Goal: Task Accomplishment & Management: Complete application form

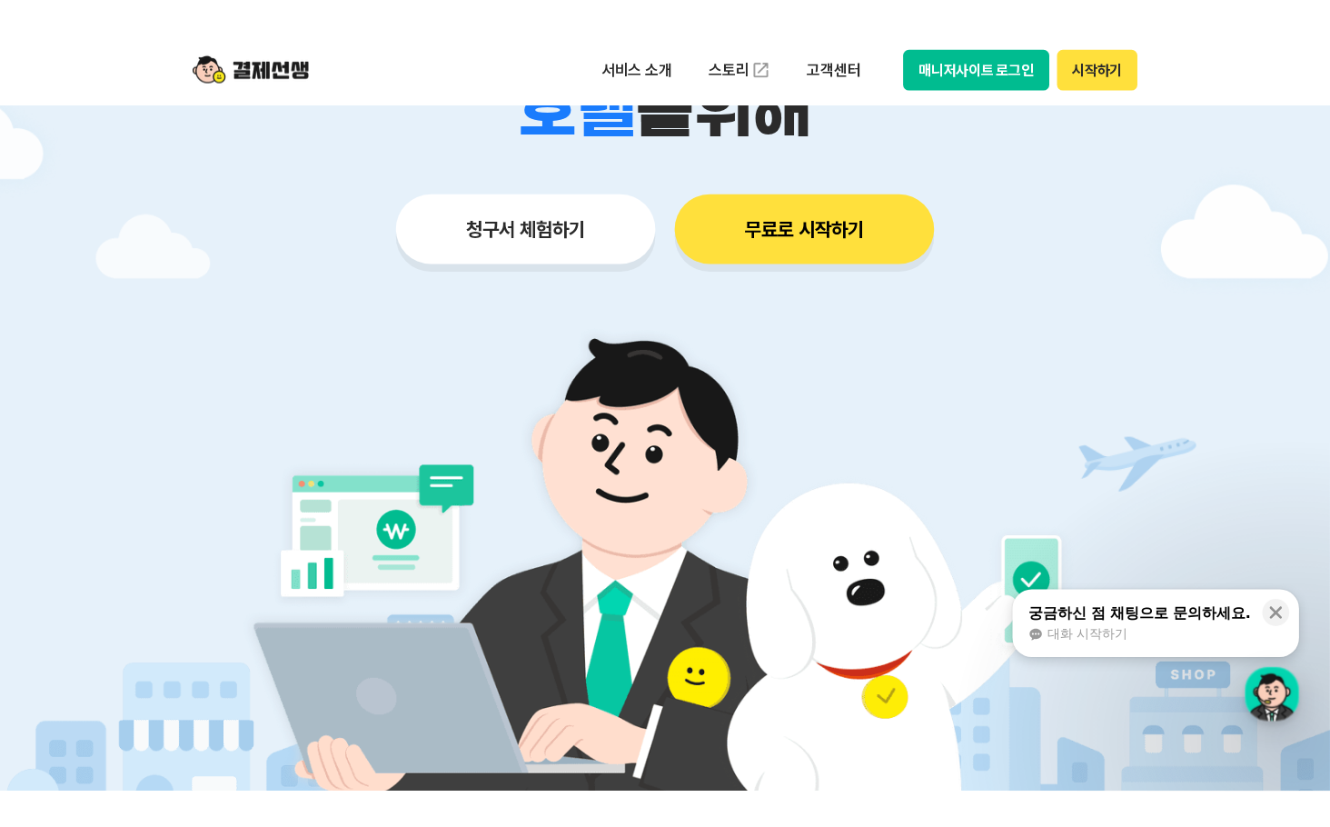
scroll to position [545, 0]
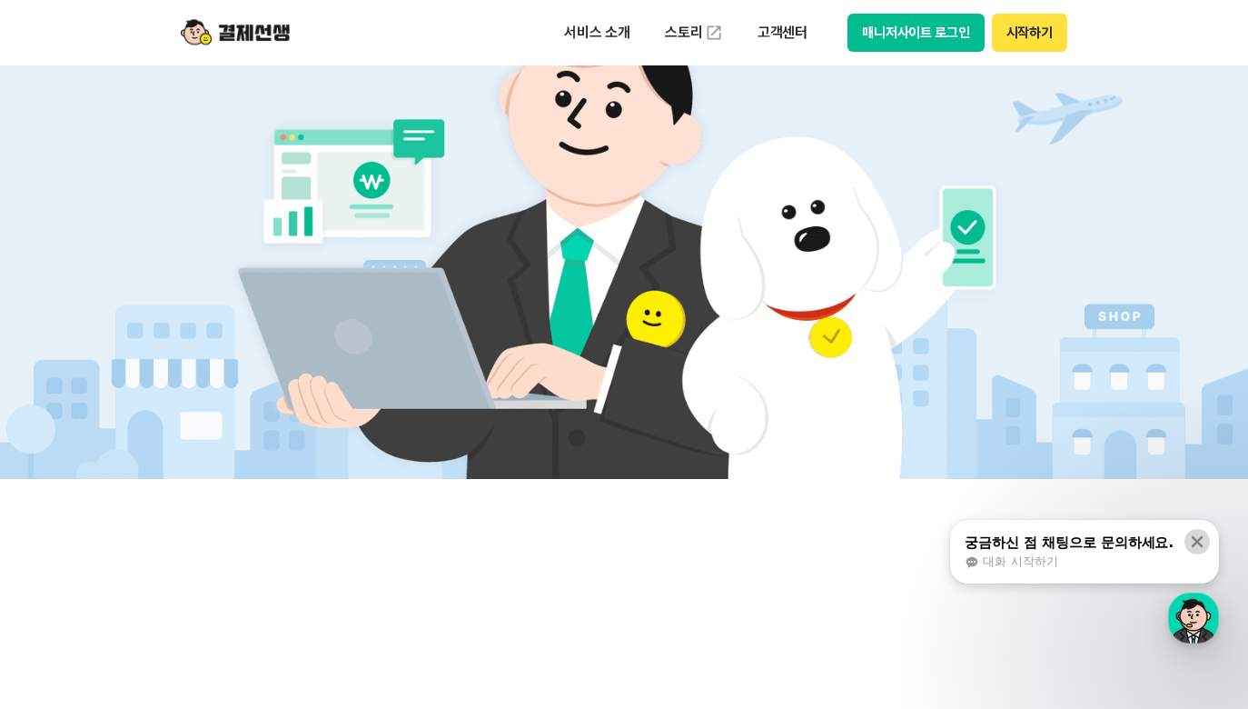
click at [1194, 537] on icon at bounding box center [1198, 542] width 12 height 12
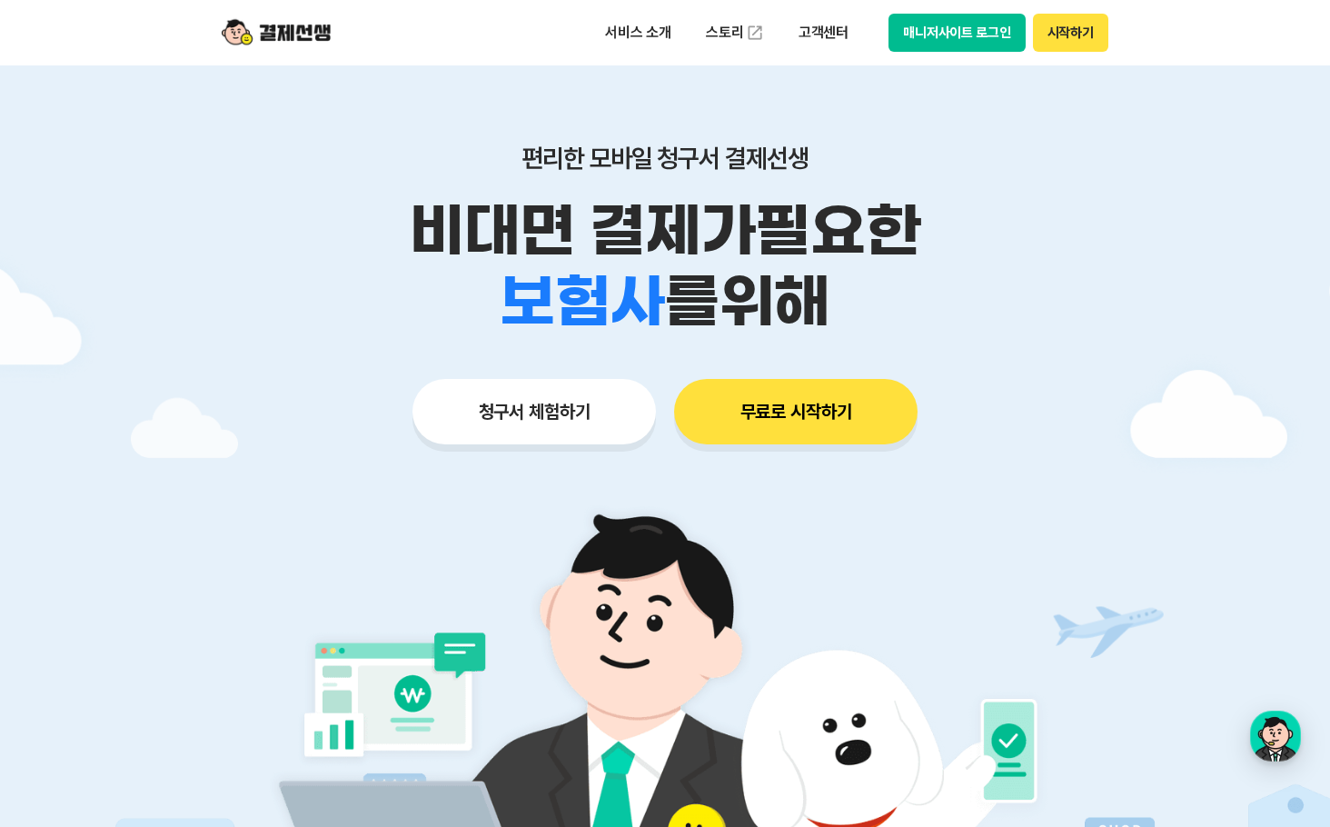
scroll to position [0, 0]
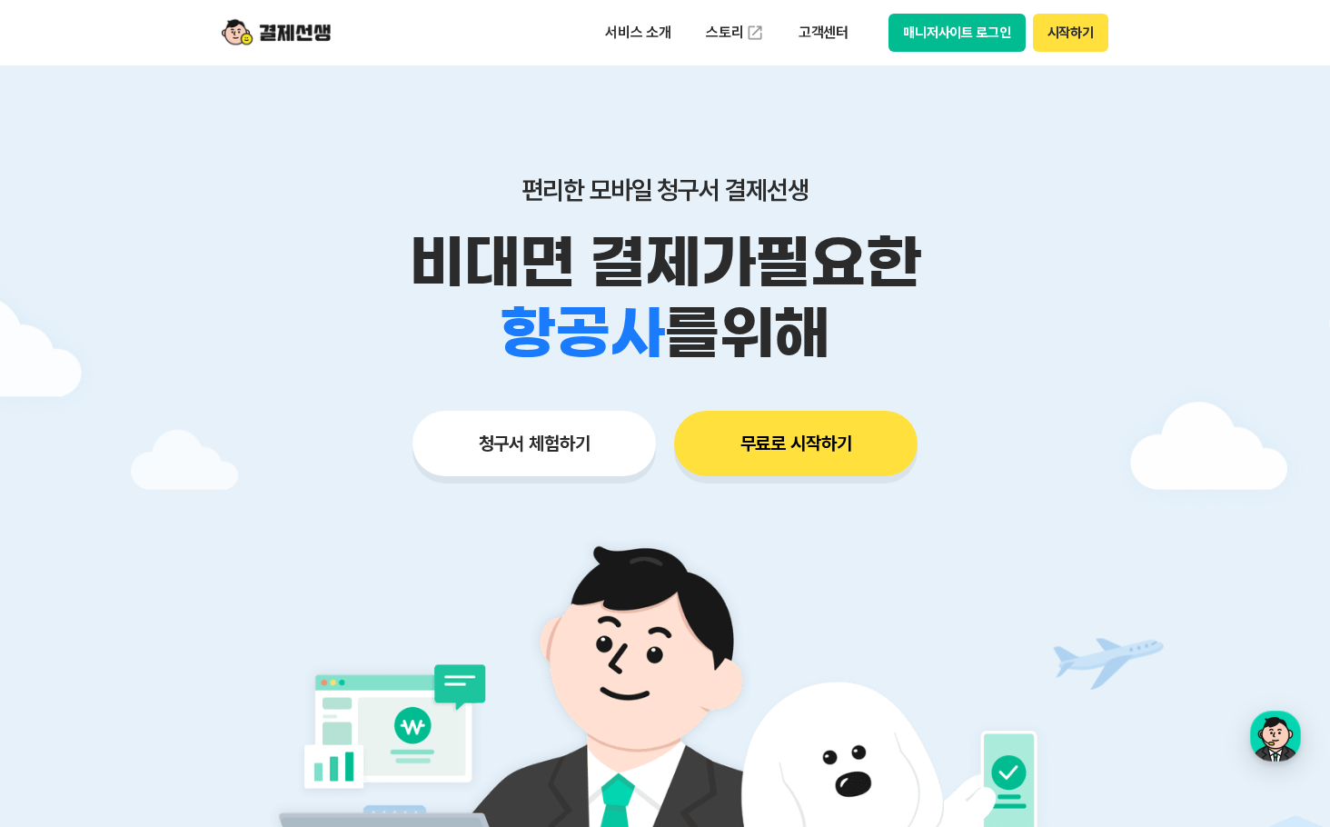
click at [503, 447] on button "청구서 체험하기" at bounding box center [534, 443] width 244 height 65
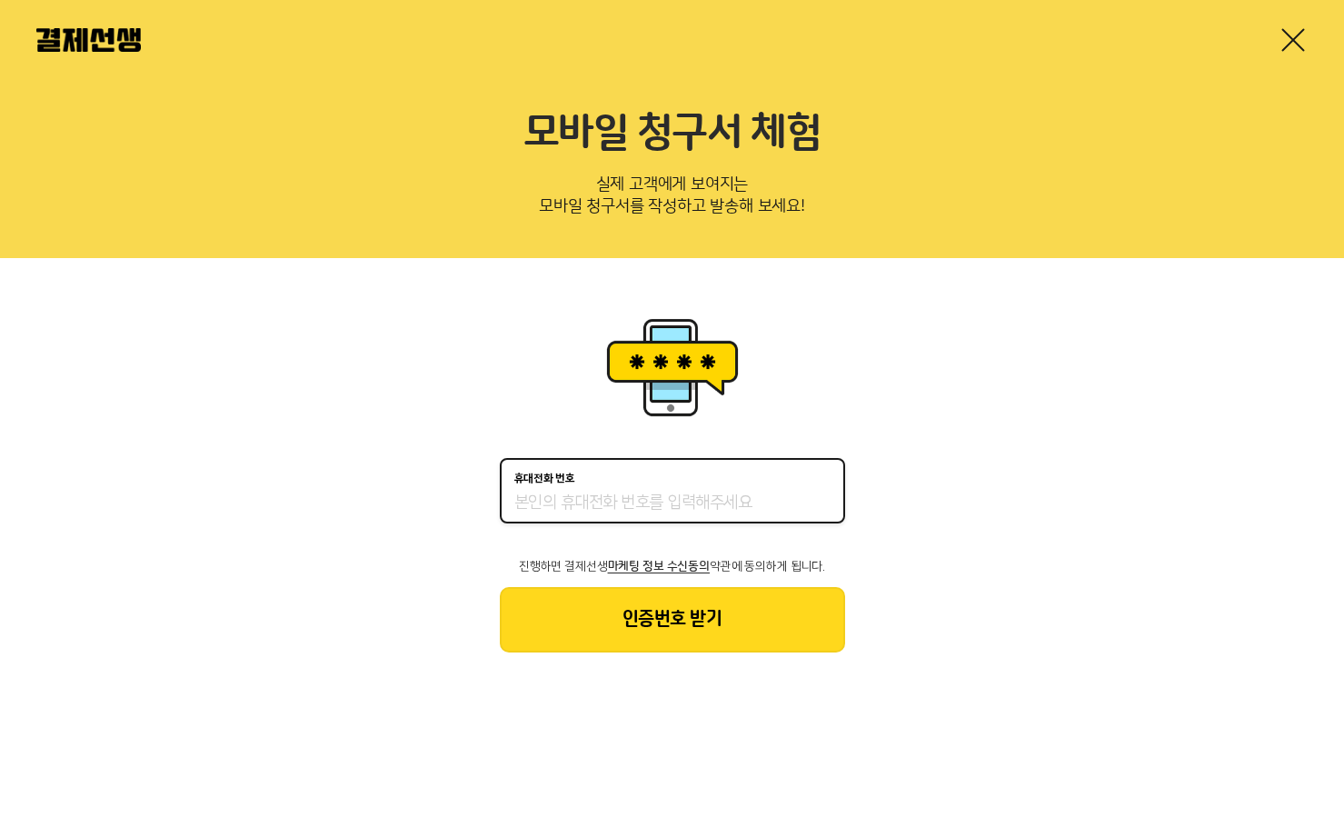
click at [565, 511] on input "휴대전화 번호" at bounding box center [672, 503] width 316 height 22
type input "01088962170"
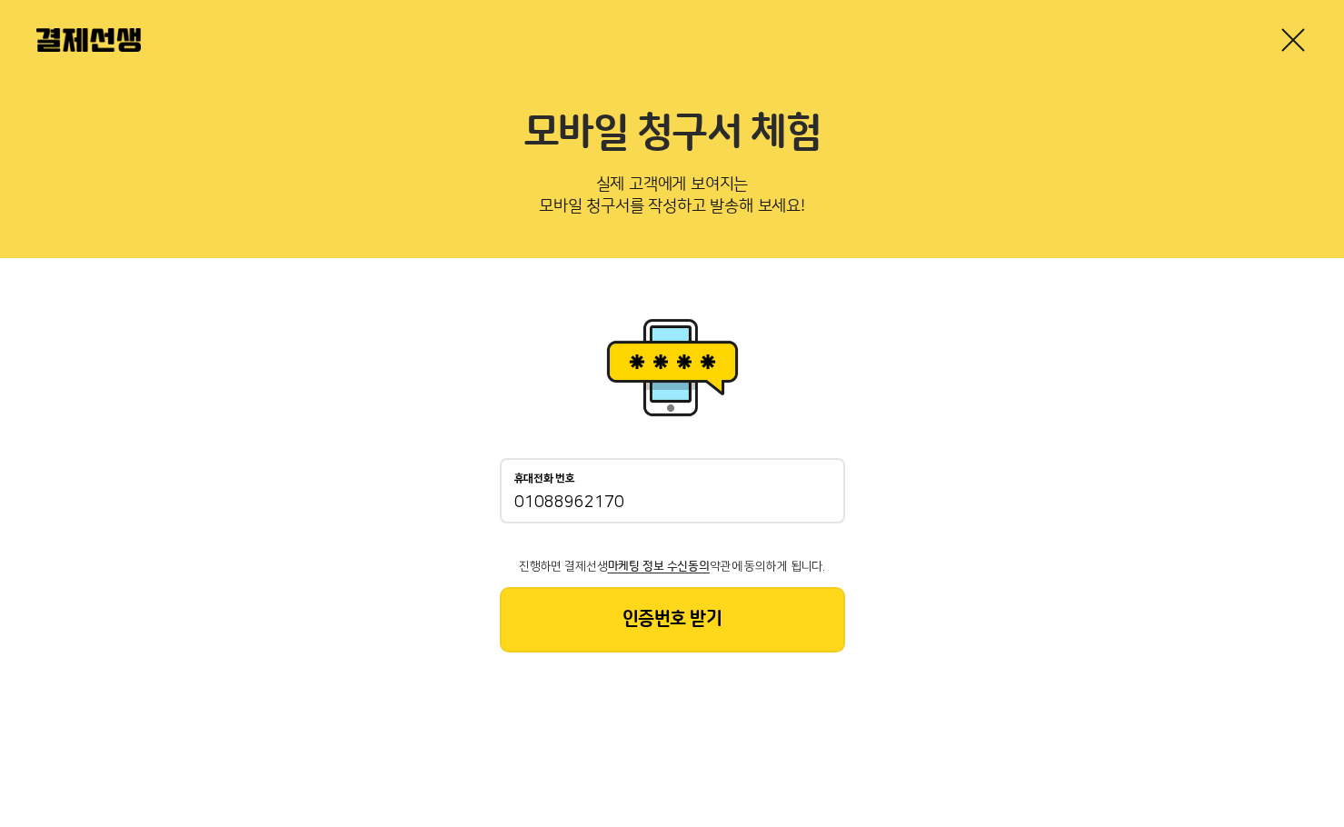
click at [695, 631] on button "인증번호 받기" at bounding box center [672, 619] width 345 height 65
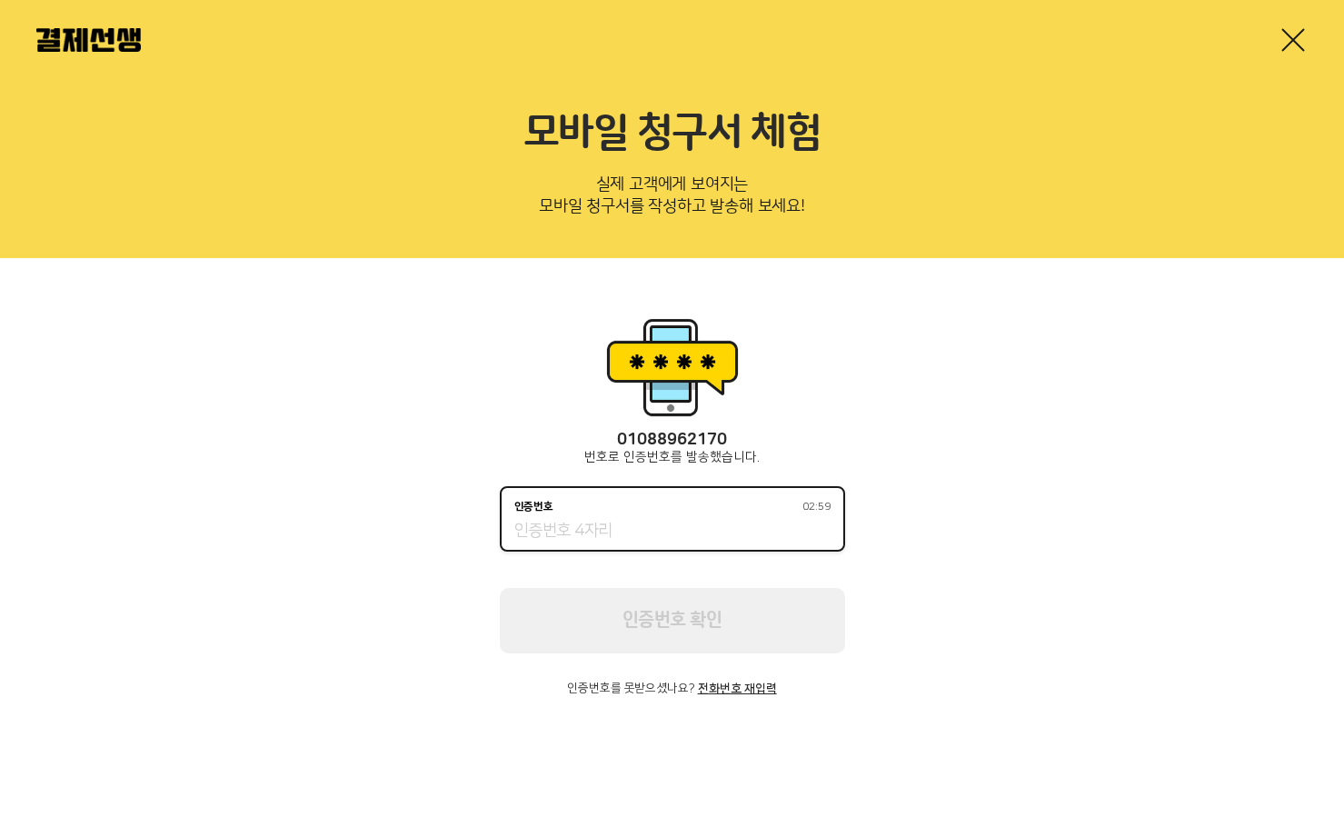
click at [632, 523] on input "인증번호 02:59" at bounding box center [672, 532] width 316 height 22
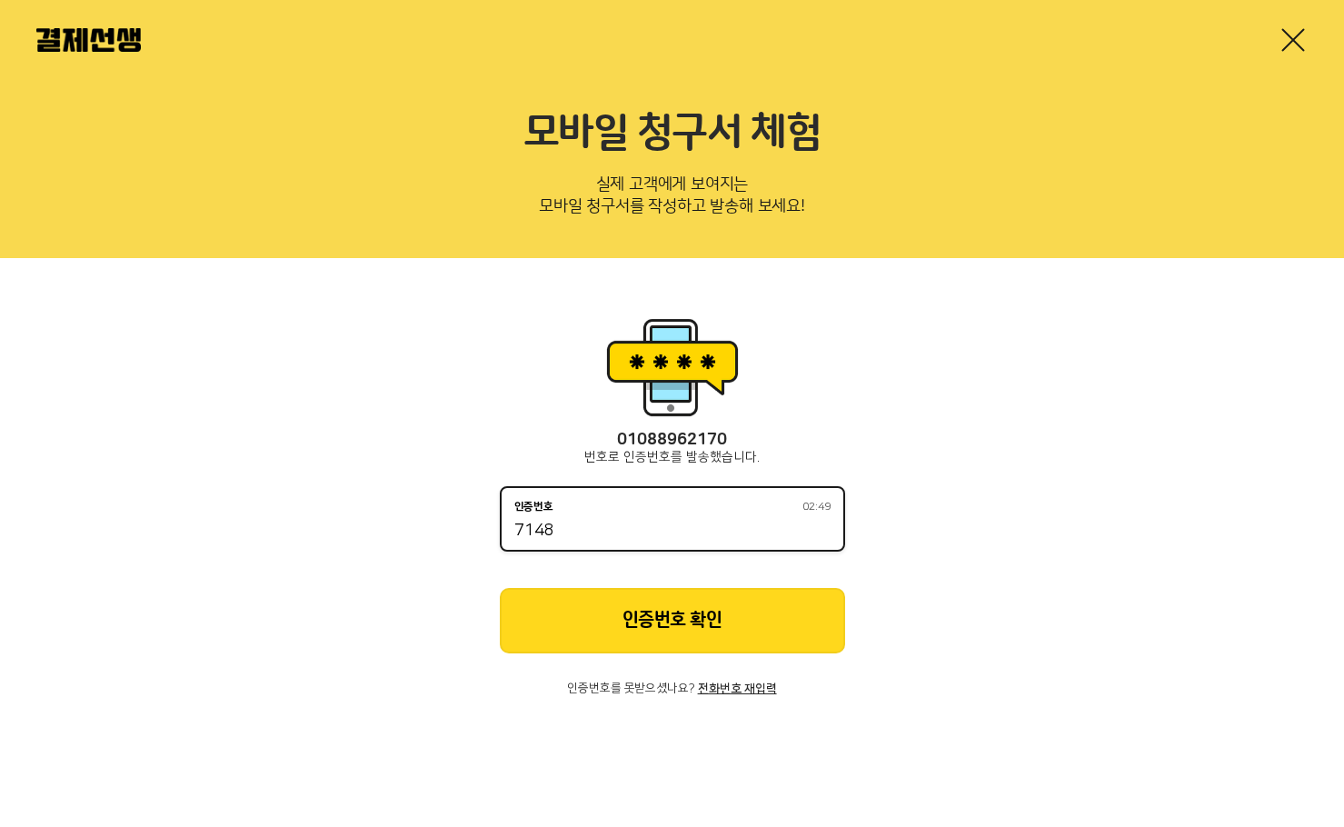
type input "7148"
click at [666, 617] on button "인증번호 확인" at bounding box center [672, 620] width 345 height 65
